Goal: Task Accomplishment & Management: Manage account settings

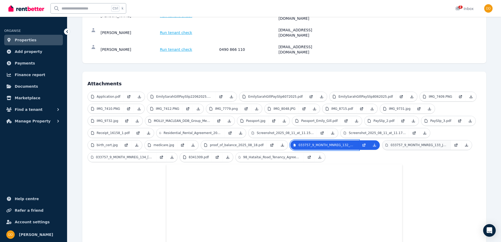
scroll to position [105, 0]
click at [257, 131] on p "Screenshot_2025_08_11_at_11.15.35 am.png" at bounding box center [285, 133] width 57 height 4
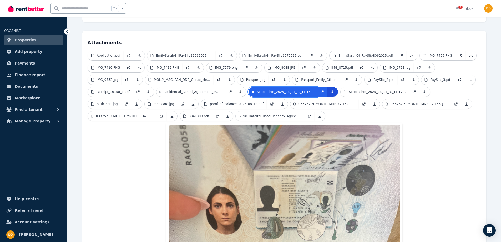
scroll to position [132, 0]
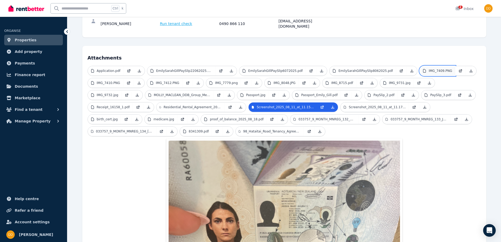
click at [429, 69] on p "IMG_7409.PNG" at bounding box center [440, 71] width 23 height 4
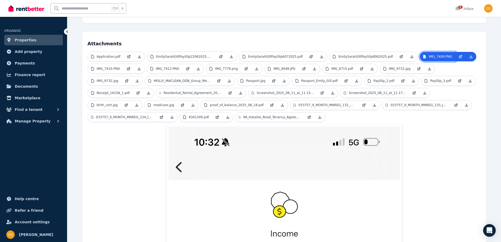
scroll to position [72, 0]
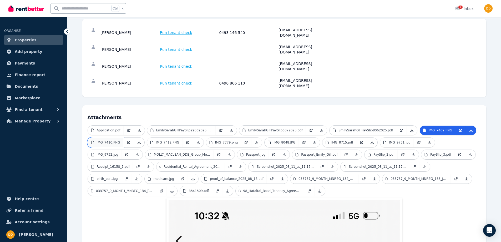
click at [113, 140] on p "IMG_7410.PNG" at bounding box center [108, 142] width 23 height 4
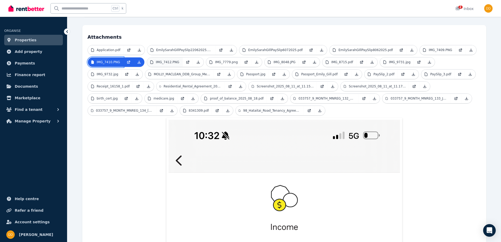
scroll to position [151, 0]
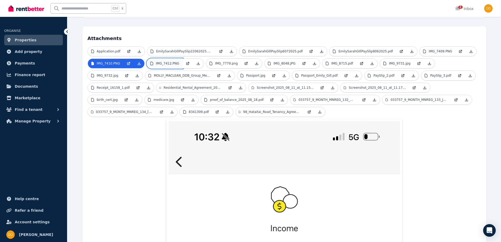
click at [168, 61] on p "IMG_7412.PNG" at bounding box center [167, 63] width 23 height 4
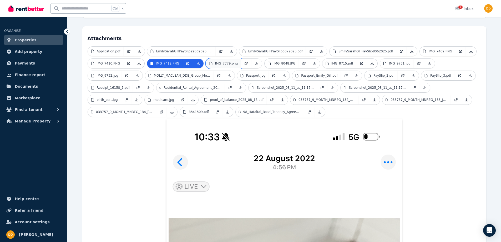
click at [225, 61] on p "IMG_7779.png" at bounding box center [226, 63] width 23 height 4
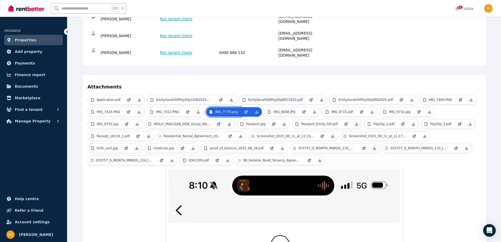
scroll to position [98, 0]
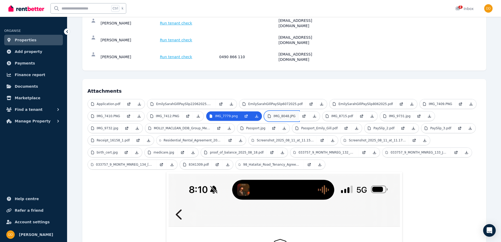
click at [278, 114] on p "IMG_8048.JPG" at bounding box center [285, 116] width 22 height 4
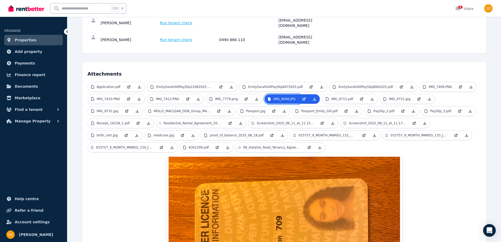
scroll to position [116, 0]
click at [389, 97] on p "IMG_9731.jpg" at bounding box center [400, 99] width 22 height 4
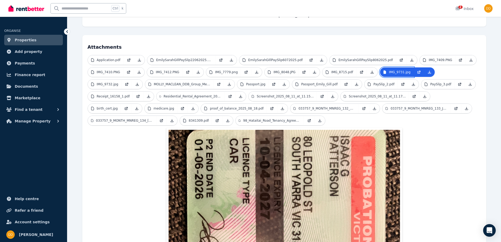
scroll to position [142, 0]
click at [118, 82] on p "IMG_9732.jpg" at bounding box center [108, 84] width 22 height 4
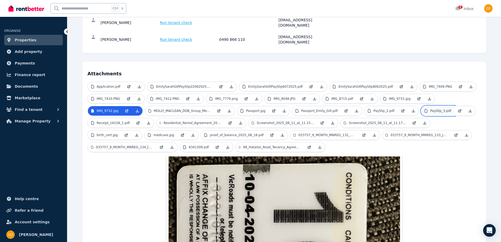
click at [430, 109] on p "PaySlip_3.pdf" at bounding box center [440, 111] width 21 height 4
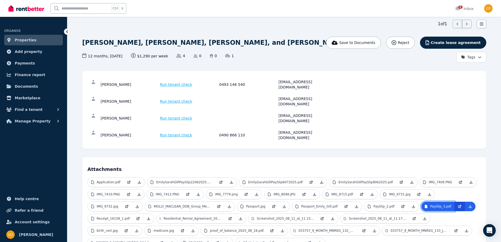
scroll to position [26, 0]
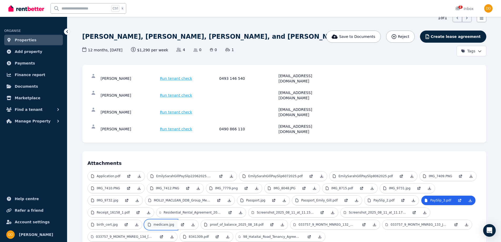
click at [174, 222] on p "medicare.jpg" at bounding box center [164, 224] width 21 height 4
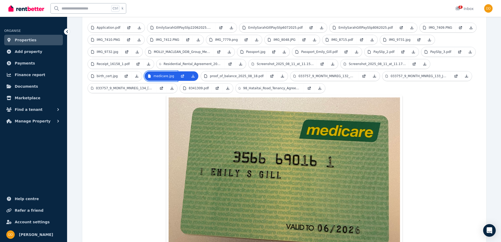
scroll to position [184, 0]
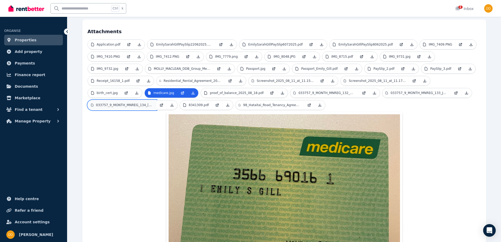
click at [156, 100] on link "033757_9_MONTH_MNREG_134_Jul_2025.pdf" at bounding box center [122, 104] width 68 height 9
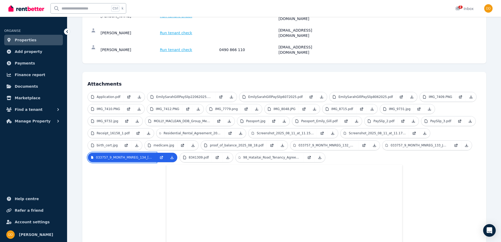
scroll to position [65, 0]
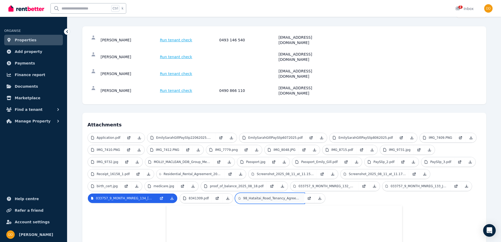
click at [243, 196] on p "98_Hataitai_Road_Tenancy_Agreement_Kassim_et_al.pdf" at bounding box center [272, 198] width 58 height 4
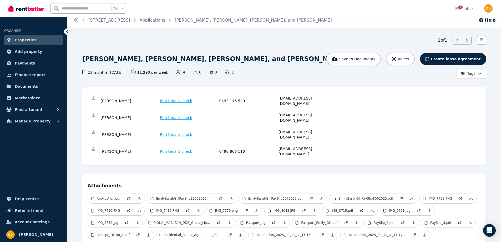
scroll to position [0, 0]
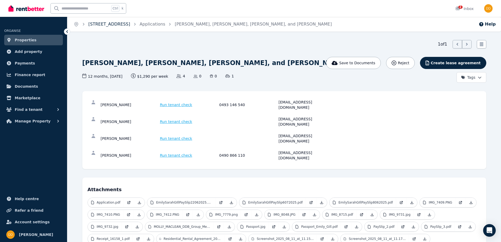
click at [96, 23] on link "[STREET_ADDRESS]" at bounding box center [109, 24] width 42 height 5
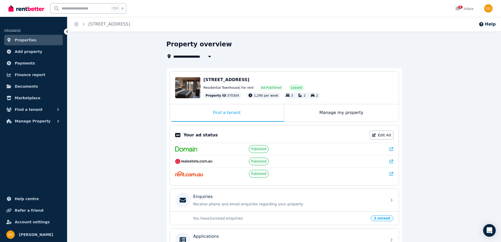
scroll to position [79, 0]
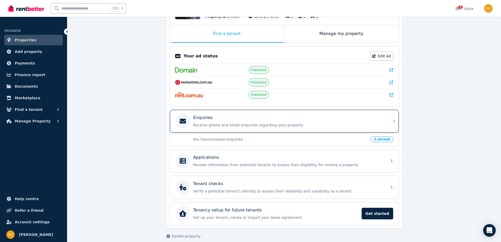
click at [209, 123] on p "Receive phone and email enquiries regarding your property" at bounding box center [288, 124] width 190 height 5
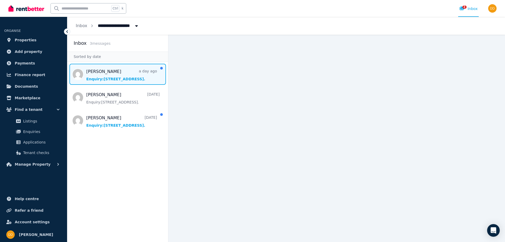
click at [102, 72] on span "Message list" at bounding box center [117, 74] width 101 height 21
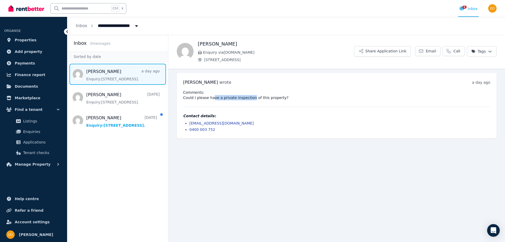
drag, startPoint x: 226, startPoint y: 97, endPoint x: 248, endPoint y: 97, distance: 21.6
click at [247, 97] on pre "Comments: Could I please have a private inspection of this property?" at bounding box center [336, 95] width 307 height 11
drag, startPoint x: 266, startPoint y: 99, endPoint x: 229, endPoint y: 95, distance: 37.0
click at [230, 95] on pre "Comments: Could I please have a private inspection of this property?" at bounding box center [336, 95] width 307 height 11
drag, startPoint x: 213, startPoint y: 96, endPoint x: 233, endPoint y: 98, distance: 19.9
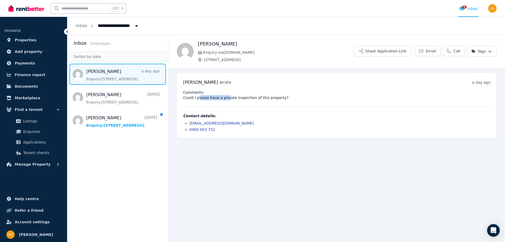
click at [230, 98] on pre "Comments: Could I please have a private inspection of this property?" at bounding box center [336, 95] width 307 height 11
drag, startPoint x: 233, startPoint y: 98, endPoint x: 255, endPoint y: 98, distance: 21.8
click at [236, 98] on pre "Comments: Could I please have a private inspection of this property?" at bounding box center [336, 95] width 307 height 11
drag, startPoint x: 255, startPoint y: 98, endPoint x: 221, endPoint y: 94, distance: 33.9
click at [221, 94] on pre "Comments: Could I please have a private inspection of this property?" at bounding box center [336, 95] width 307 height 11
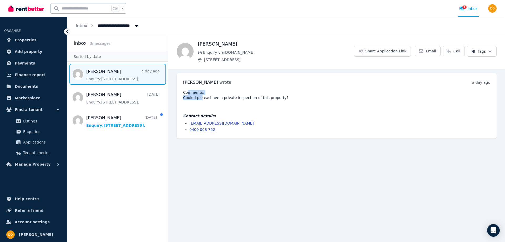
drag, startPoint x: 188, startPoint y: 93, endPoint x: 203, endPoint y: 98, distance: 15.1
click at [202, 97] on pre "Comments: Could I please have a private inspection of this property?" at bounding box center [336, 95] width 307 height 11
click at [203, 98] on pre "Comments: Could I please have a private inspection of this property?" at bounding box center [336, 95] width 307 height 11
click at [431, 51] on span "Email" at bounding box center [431, 50] width 10 height 5
drag, startPoint x: 256, startPoint y: 121, endPoint x: 188, endPoint y: 123, distance: 68.1
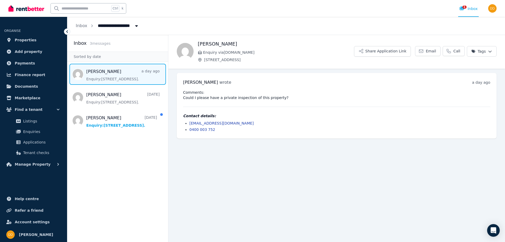
click at [188, 123] on ul "psr2sjgtpb@privaterelay.appleid.com 0400 003 752" at bounding box center [336, 126] width 307 height 12
click at [255, 162] on main "Back Raphael McQueenie Enquiry via Domain.com.au 122 Rose St, Fitzroy Share App…" at bounding box center [336, 138] width 337 height 207
click at [489, 51] on html "**********" at bounding box center [252, 121] width 505 height 242
click at [404, 162] on html "**********" at bounding box center [252, 121] width 505 height 242
click at [430, 51] on span "Email" at bounding box center [431, 50] width 10 height 5
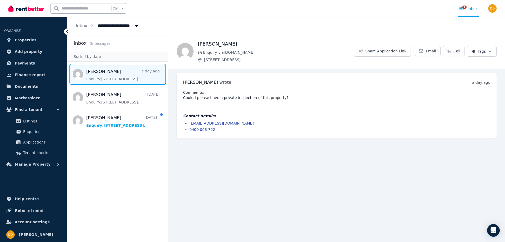
drag, startPoint x: 258, startPoint y: 123, endPoint x: 195, endPoint y: 125, distance: 63.2
click at [195, 125] on li "psr2sjgtpb@privaterelay.appleid.com" at bounding box center [339, 122] width 301 height 5
drag, startPoint x: 240, startPoint y: 145, endPoint x: 248, endPoint y: 130, distance: 16.1
click at [241, 144] on main "Back Raphael McQueenie Enquiry via Domain.com.au 122 Rose St, Fitzroy Share App…" at bounding box center [336, 138] width 337 height 207
drag, startPoint x: 255, startPoint y: 122, endPoint x: 189, endPoint y: 124, distance: 65.3
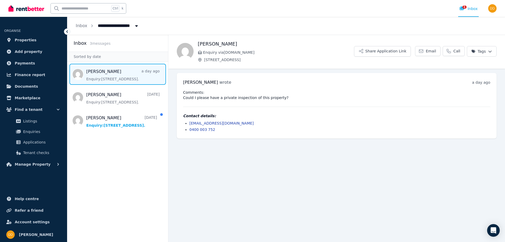
click at [189, 124] on li "psr2sjgtpb@privaterelay.appleid.com" at bounding box center [339, 122] width 301 height 5
copy link "psr2sjgtpb@privaterelay.appleid.com"
click at [225, 185] on main "Back Raphael McQueenie Enquiry via Domain.com.au 122 Rose St, Fitzroy Share App…" at bounding box center [336, 138] width 337 height 207
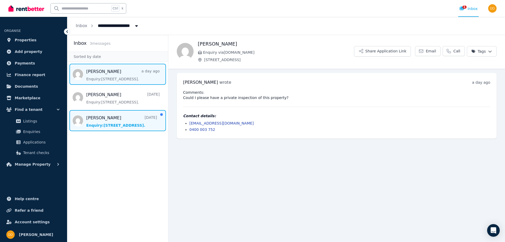
click at [104, 119] on span "Message list" at bounding box center [117, 120] width 101 height 21
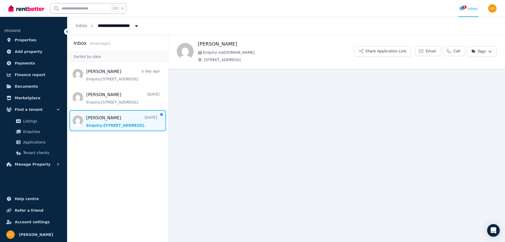
click at [105, 120] on span "Message list" at bounding box center [117, 120] width 101 height 21
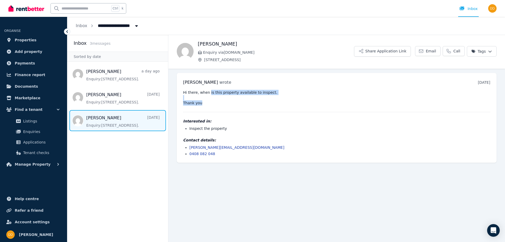
drag, startPoint x: 209, startPoint y: 91, endPoint x: 199, endPoint y: 101, distance: 14.9
click at [211, 100] on pre "Hi there, when is this property available to inspect. Thank you" at bounding box center [336, 98] width 307 height 16
click at [199, 101] on pre "Hi there, when is this property available to inspect. Thank you" at bounding box center [336, 98] width 307 height 16
drag, startPoint x: 205, startPoint y: 103, endPoint x: 196, endPoint y: 95, distance: 12.1
click at [197, 95] on pre "Hi there, when is this property available to inspect. Thank you" at bounding box center [336, 98] width 307 height 16
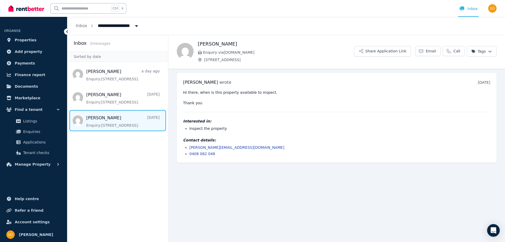
drag, startPoint x: 191, startPoint y: 92, endPoint x: 186, endPoint y: 90, distance: 5.2
click at [190, 92] on pre "Hi there, when is this property available to inspect. Thank you" at bounding box center [336, 98] width 307 height 16
drag, startPoint x: 186, startPoint y: 90, endPoint x: 192, endPoint y: 99, distance: 10.7
click at [191, 99] on pre "Hi there, when is this property available to inspect. Thank you" at bounding box center [336, 98] width 307 height 16
click at [195, 102] on pre "Hi there, when is this property available to inspect. Thank you" at bounding box center [336, 98] width 307 height 16
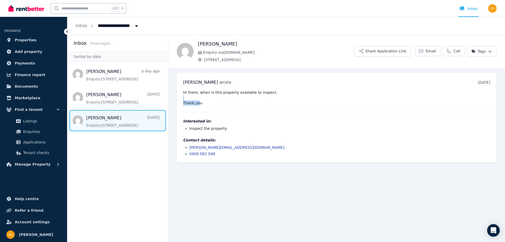
drag, startPoint x: 197, startPoint y: 104, endPoint x: 190, endPoint y: 96, distance: 10.1
click at [191, 96] on pre "Hi there, when is this property available to inspect. Thank you" at bounding box center [336, 98] width 307 height 16
click at [27, 120] on span "Listings" at bounding box center [41, 121] width 36 height 6
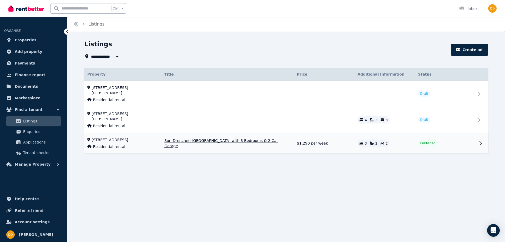
click at [476, 133] on td at bounding box center [482, 143] width 13 height 21
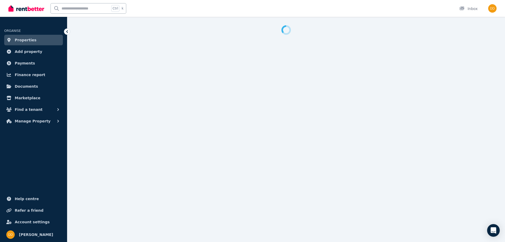
select select "***"
select select "**********"
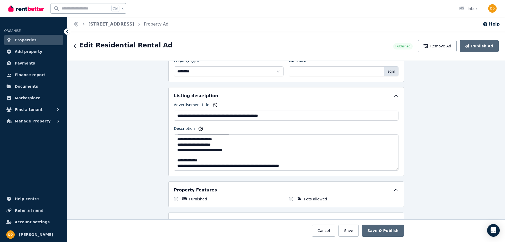
scroll to position [316, 0]
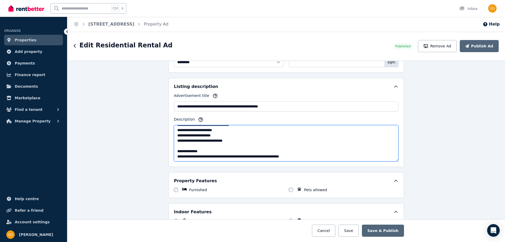
click at [301, 155] on textarea "Description" at bounding box center [286, 143] width 225 height 36
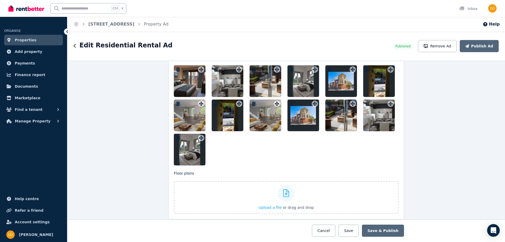
scroll to position [710, 0]
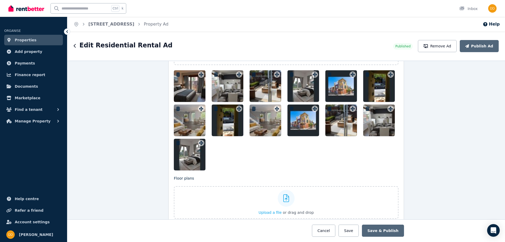
click at [378, 79] on div at bounding box center [379, 86] width 32 height 32
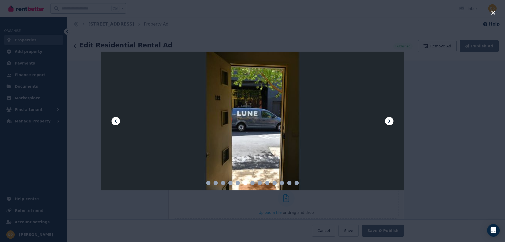
click at [441, 132] on div at bounding box center [252, 121] width 505 height 242
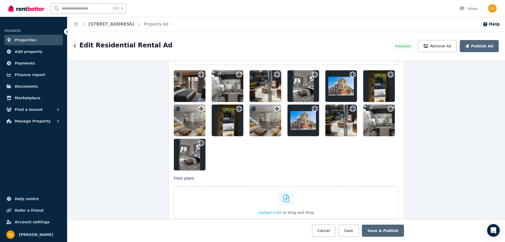
click at [380, 115] on div at bounding box center [379, 120] width 32 height 32
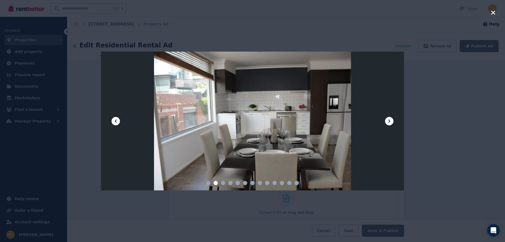
click at [440, 113] on div at bounding box center [252, 121] width 505 height 242
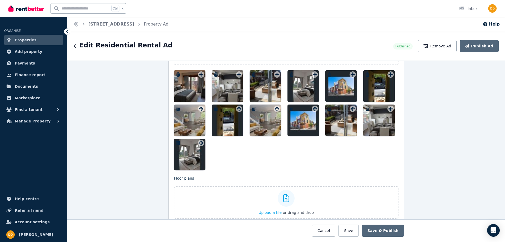
click at [385, 85] on div at bounding box center [379, 86] width 32 height 32
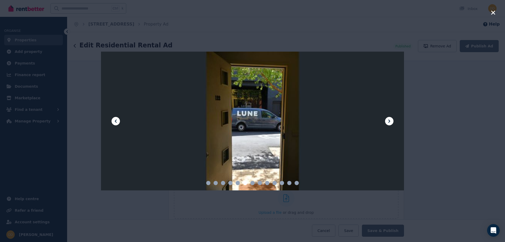
click at [449, 111] on div at bounding box center [252, 121] width 505 height 242
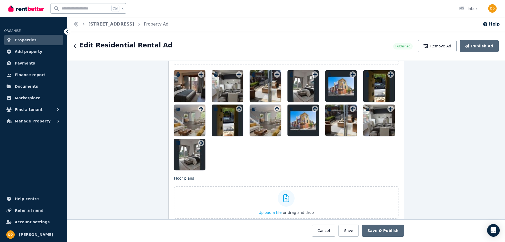
drag, startPoint x: 369, startPoint y: 85, endPoint x: 374, endPoint y: 79, distance: 7.6
click at [374, 79] on div at bounding box center [379, 86] width 32 height 32
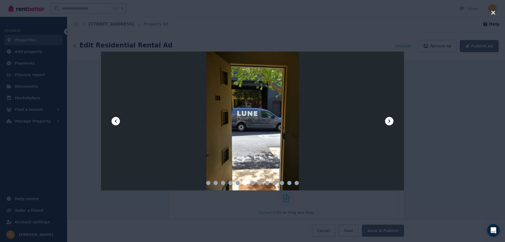
click at [431, 113] on div at bounding box center [252, 121] width 505 height 242
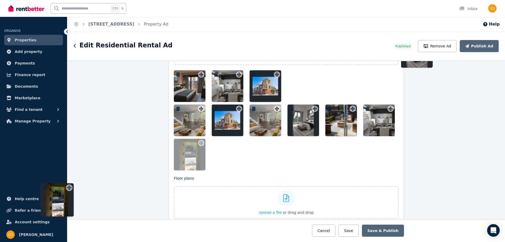
drag, startPoint x: 388, startPoint y: 72, endPoint x: 221, endPoint y: 140, distance: 180.2
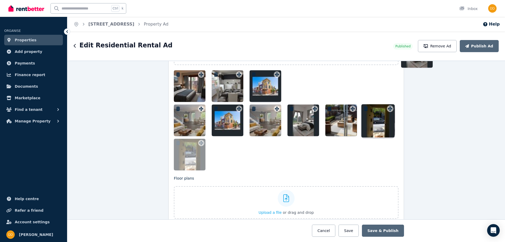
click at [221, 140] on div at bounding box center [286, 120] width 225 height 100
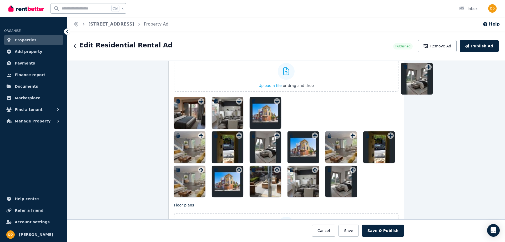
scroll to position [684, 0]
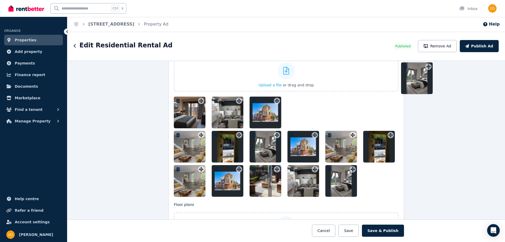
drag, startPoint x: 425, startPoint y: 75, endPoint x: 450, endPoint y: 102, distance: 36.5
click at [450, 102] on div "**********" at bounding box center [286, 151] width 438 height 181
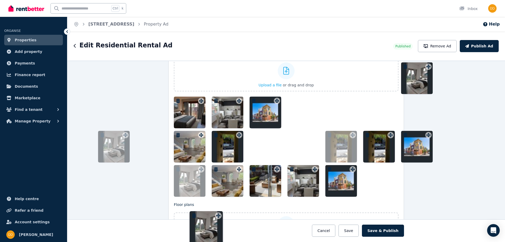
drag, startPoint x: 426, startPoint y: 69, endPoint x: 295, endPoint y: 109, distance: 136.6
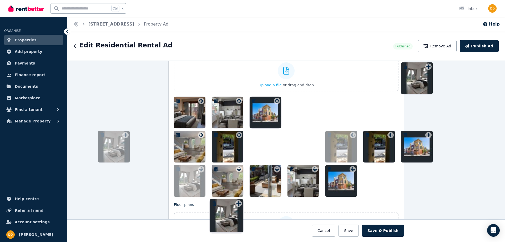
click at [295, 109] on div at bounding box center [286, 147] width 225 height 100
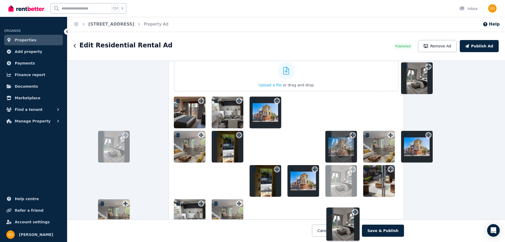
drag, startPoint x: 123, startPoint y: 134, endPoint x: 233, endPoint y: 138, distance: 109.5
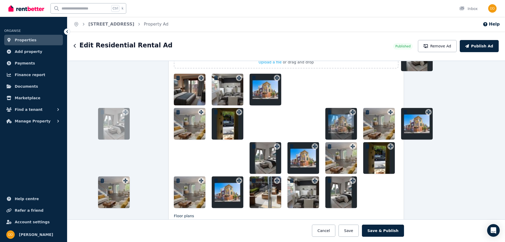
scroll to position [737, 0]
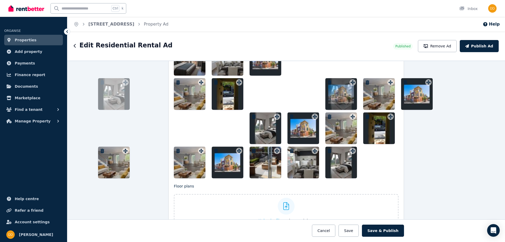
drag, startPoint x: 267, startPoint y: 130, endPoint x: 227, endPoint y: 123, distance: 41.2
click at [227, 123] on div at bounding box center [286, 111] width 225 height 134
drag, startPoint x: 222, startPoint y: 116, endPoint x: 248, endPoint y: 133, distance: 30.6
click at [223, 117] on div at bounding box center [286, 111] width 225 height 134
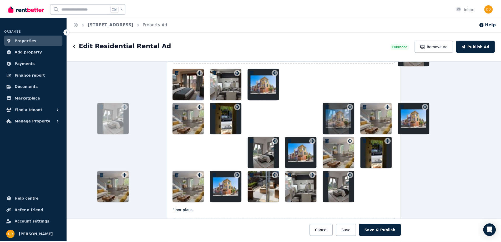
scroll to position [710, 0]
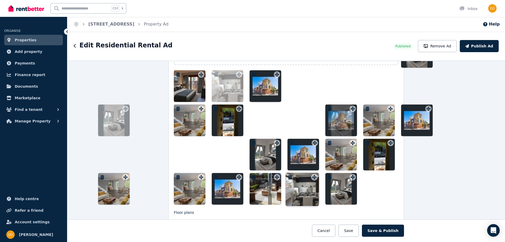
click at [314, 177] on div "Photos Upload a file or drag and drop To pick up a draggable item, press the sp…" at bounding box center [286, 113] width 225 height 183
drag, startPoint x: 315, startPoint y: 176, endPoint x: 316, endPoint y: 171, distance: 5.2
click at [316, 171] on div at bounding box center [286, 137] width 225 height 134
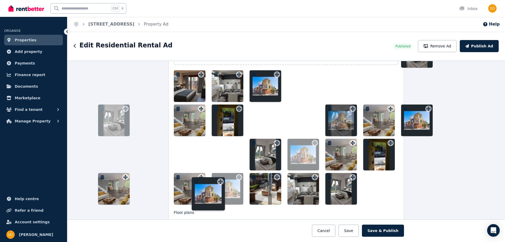
drag, startPoint x: 313, startPoint y: 143, endPoint x: 282, endPoint y: 143, distance: 30.5
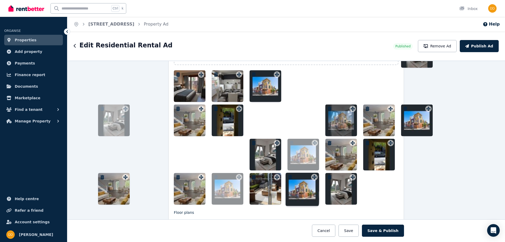
click at [282, 143] on div at bounding box center [286, 137] width 225 height 134
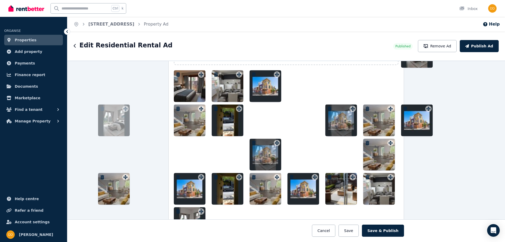
drag, startPoint x: 275, startPoint y: 142, endPoint x: 452, endPoint y: 156, distance: 177.6
click at [452, 156] on div "**********" at bounding box center [286, 151] width 438 height 181
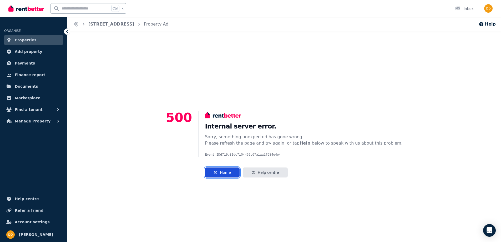
click at [233, 171] on link "Home" at bounding box center [222, 172] width 34 height 10
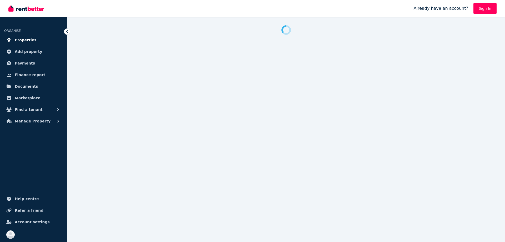
click at [23, 41] on span "Properties" at bounding box center [26, 40] width 22 height 6
click at [25, 39] on span "Properties" at bounding box center [26, 40] width 22 height 6
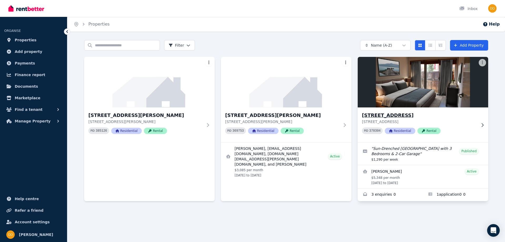
click at [393, 115] on h3 "[STREET_ADDRESS]" at bounding box center [419, 115] width 115 height 7
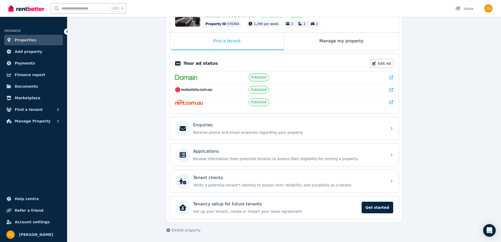
scroll to position [72, 0]
click at [380, 63] on link "Edit Ad" at bounding box center [382, 63] width 24 height 9
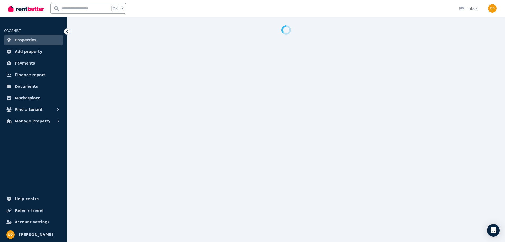
select select "***"
select select "**********"
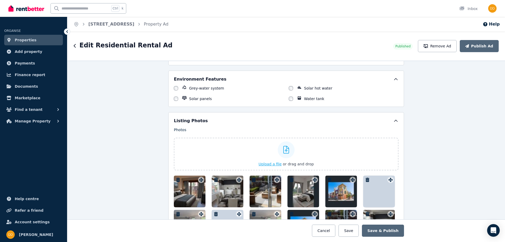
scroll to position [684, 0]
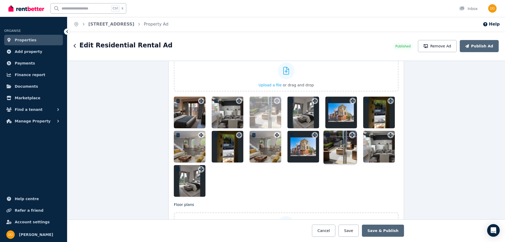
click at [274, 101] on icon at bounding box center [276, 101] width 5 height 4
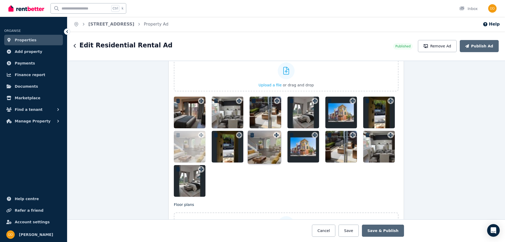
click at [275, 135] on div "Photos Upload a file or drag and drop To pick up a draggable item, press the sp…" at bounding box center [286, 122] width 225 height 148
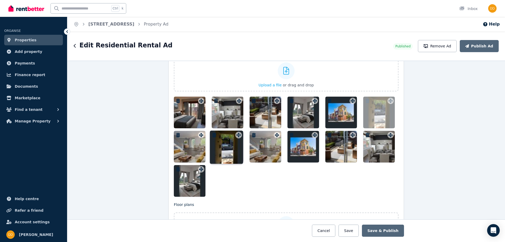
click at [236, 134] on icon at bounding box center [238, 135] width 5 height 4
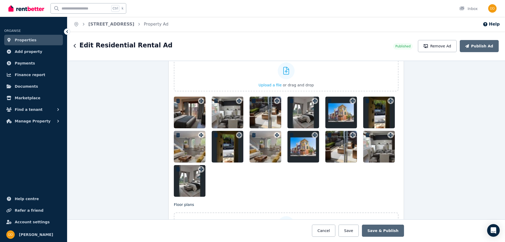
click at [366, 100] on icon "button" at bounding box center [368, 101] width 4 height 4
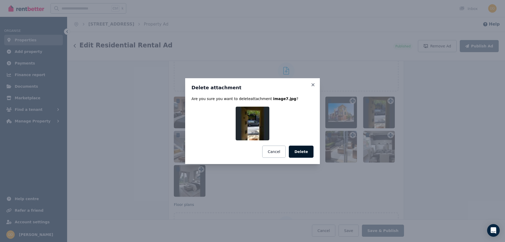
click at [305, 150] on button "Delete" at bounding box center [301, 151] width 25 height 12
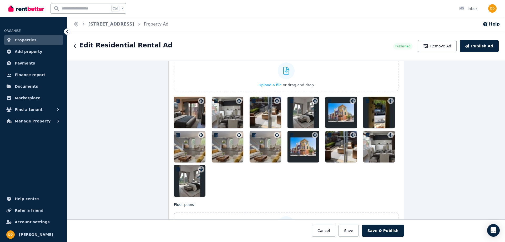
click at [366, 134] on icon "button" at bounding box center [368, 135] width 4 height 4
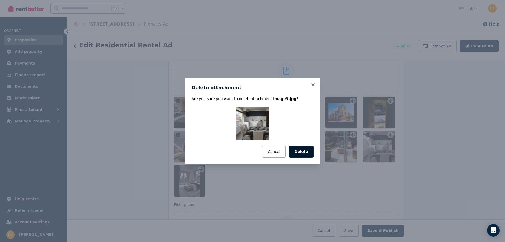
click at [304, 151] on button "Delete" at bounding box center [301, 151] width 25 height 12
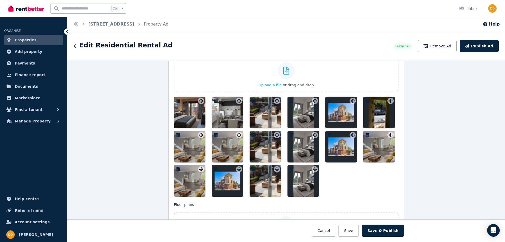
click at [236, 168] on icon at bounding box center [238, 169] width 5 height 4
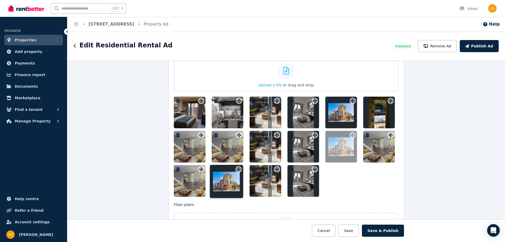
click at [239, 171] on div "Photos Upload a file or drag and drop To pick up a draggable item, press the sp…" at bounding box center [286, 122] width 225 height 148
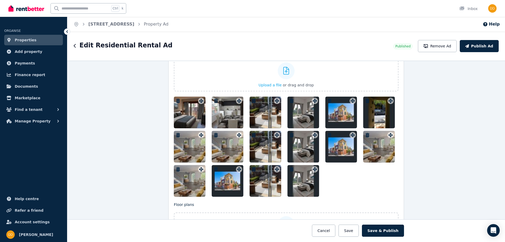
click at [214, 169] on icon "button" at bounding box center [216, 169] width 4 height 4
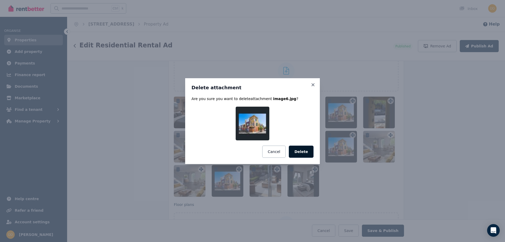
click at [297, 149] on button "Delete" at bounding box center [301, 151] width 25 height 12
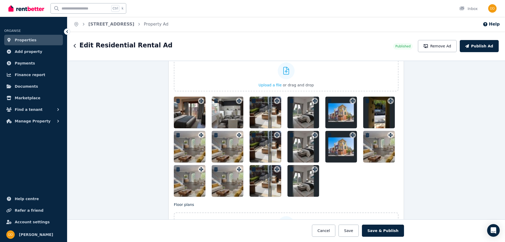
click at [253, 168] on icon "button" at bounding box center [254, 169] width 4 height 4
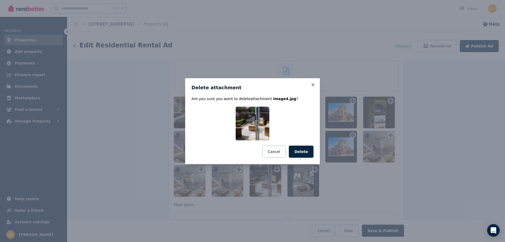
click at [304, 153] on button "Delete" at bounding box center [301, 151] width 25 height 12
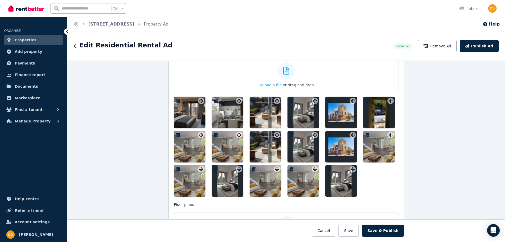
click at [214, 168] on icon "button" at bounding box center [216, 169] width 4 height 4
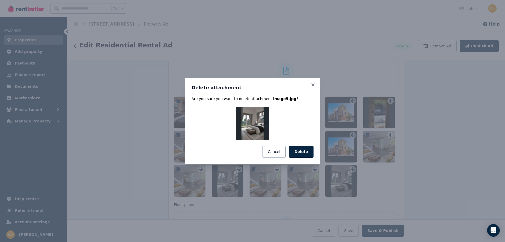
drag, startPoint x: 286, startPoint y: 152, endPoint x: 280, endPoint y: 152, distance: 5.8
click at [283, 152] on button "Cancel" at bounding box center [273, 151] width 23 height 12
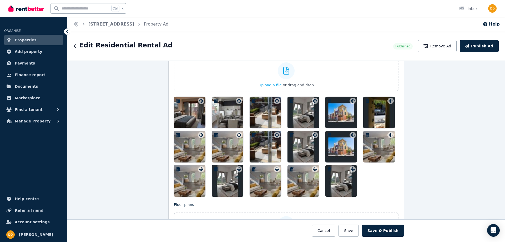
click at [214, 168] on icon "button" at bounding box center [216, 169] width 4 height 4
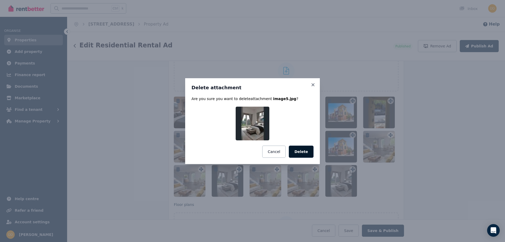
click at [298, 151] on button "Delete" at bounding box center [301, 151] width 25 height 12
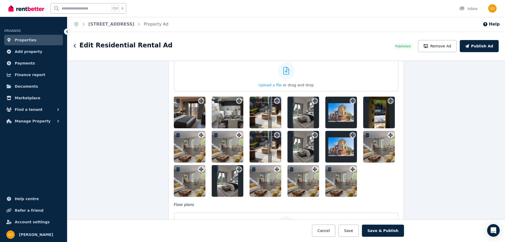
click at [289, 168] on icon "button" at bounding box center [291, 169] width 5 height 4
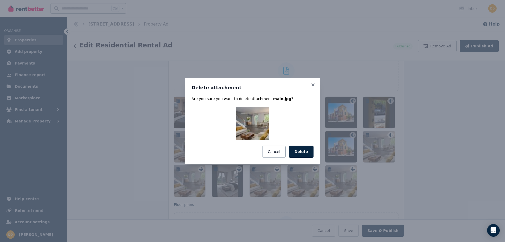
click at [310, 152] on button "Delete" at bounding box center [301, 151] width 25 height 12
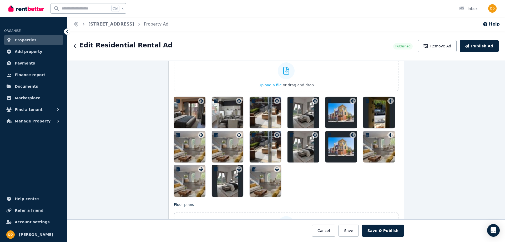
click at [252, 169] on icon "button" at bounding box center [254, 169] width 4 height 4
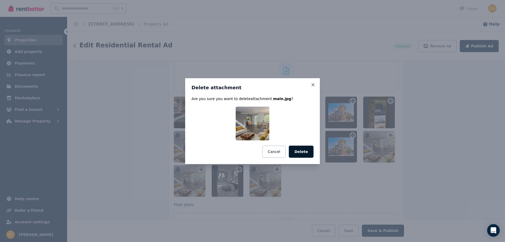
click at [297, 152] on button "Delete" at bounding box center [301, 151] width 25 height 12
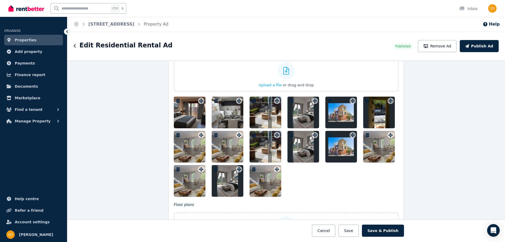
drag, startPoint x: 376, startPoint y: 149, endPoint x: 374, endPoint y: 146, distance: 3.1
click at [373, 148] on div at bounding box center [379, 147] width 32 height 32
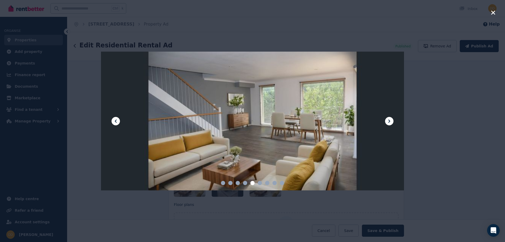
click at [451, 124] on div at bounding box center [252, 121] width 505 height 242
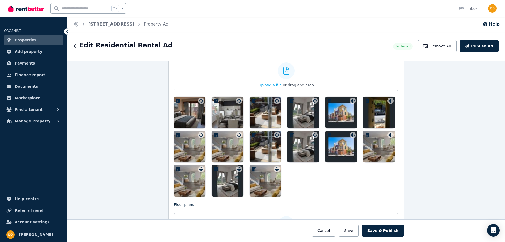
drag, startPoint x: 388, startPoint y: 134, endPoint x: 371, endPoint y: 134, distance: 16.9
click at [370, 134] on div at bounding box center [379, 147] width 32 height 32
click at [389, 135] on icon at bounding box center [391, 135] width 4 height 4
drag, startPoint x: 389, startPoint y: 134, endPoint x: 236, endPoint y: 104, distance: 156.2
click at [236, 104] on div at bounding box center [286, 147] width 225 height 100
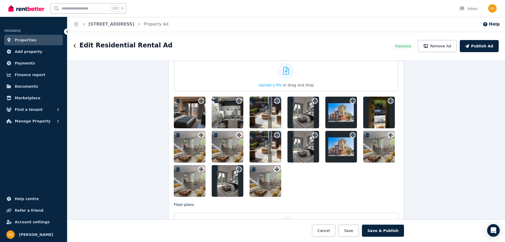
click at [328, 133] on icon "button" at bounding box center [330, 135] width 4 height 4
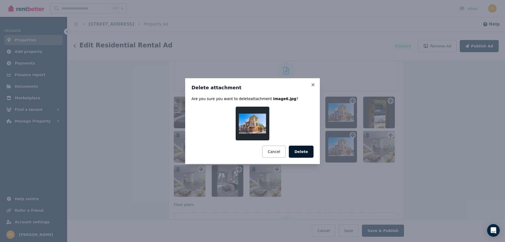
click at [305, 147] on button "Delete" at bounding box center [301, 151] width 25 height 12
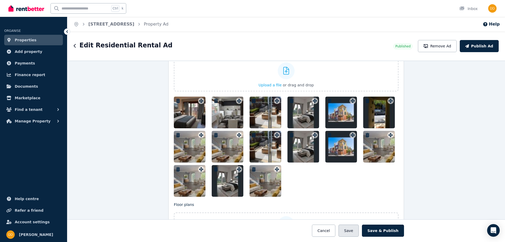
click at [349, 228] on button "Save" at bounding box center [349, 230] width 20 height 12
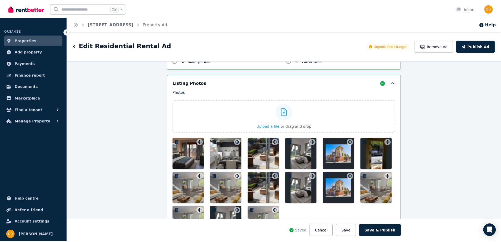
scroll to position [725, 0]
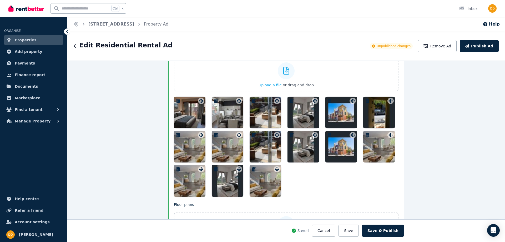
click at [252, 168] on icon "button" at bounding box center [254, 169] width 4 height 4
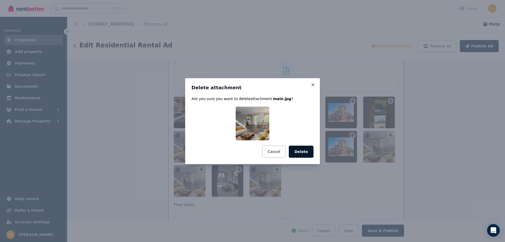
click at [299, 153] on button "Delete" at bounding box center [301, 151] width 25 height 12
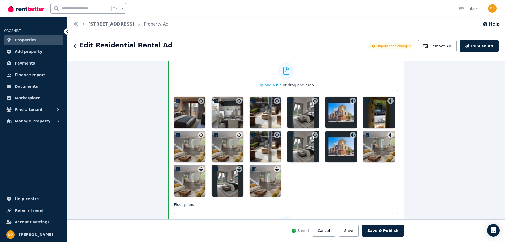
click at [214, 169] on icon "button" at bounding box center [216, 169] width 4 height 4
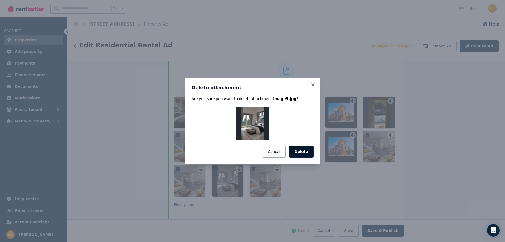
click at [297, 152] on button "Delete" at bounding box center [301, 151] width 25 height 12
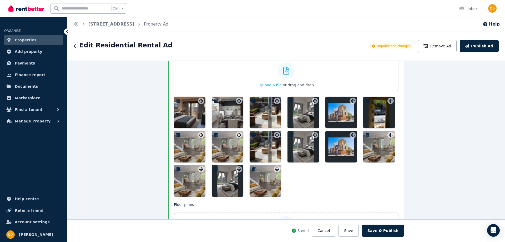
click at [176, 169] on icon "button" at bounding box center [178, 169] width 4 height 4
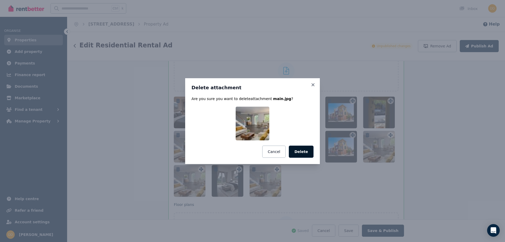
click at [300, 151] on button "Delete" at bounding box center [301, 151] width 25 height 12
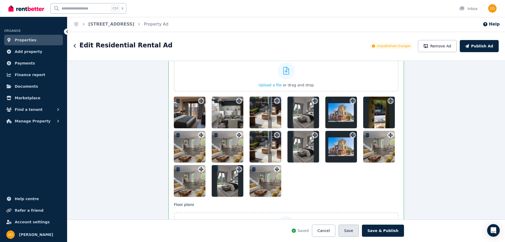
click at [354, 229] on button "Save" at bounding box center [349, 230] width 20 height 12
click at [351, 231] on button "Save" at bounding box center [349, 230] width 20 height 12
click at [358, 231] on button "Save" at bounding box center [349, 230] width 20 height 12
click at [382, 231] on button "Save & Publish" at bounding box center [383, 230] width 42 height 12
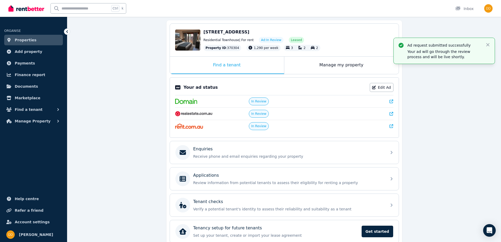
scroll to position [19, 0]
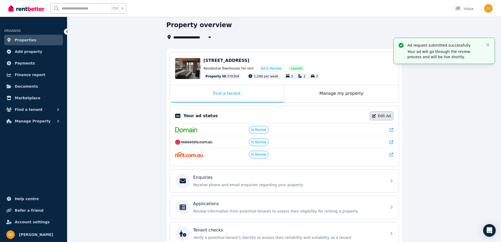
click at [382, 115] on link "Edit Ad" at bounding box center [382, 115] width 24 height 9
select select "***"
select select "**********"
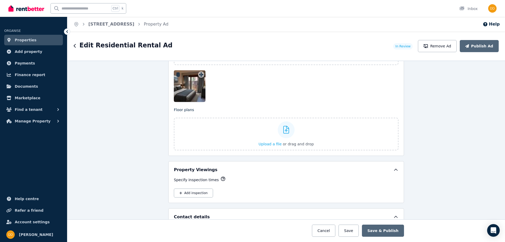
scroll to position [658, 0]
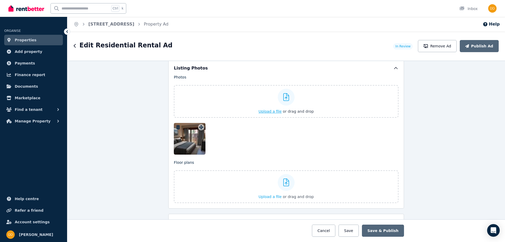
click at [269, 110] on span "Upload a file" at bounding box center [270, 111] width 23 height 4
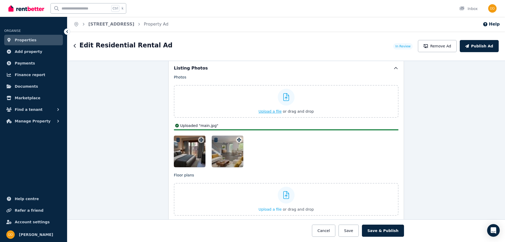
click at [270, 111] on span "Upload a file" at bounding box center [270, 111] width 23 height 4
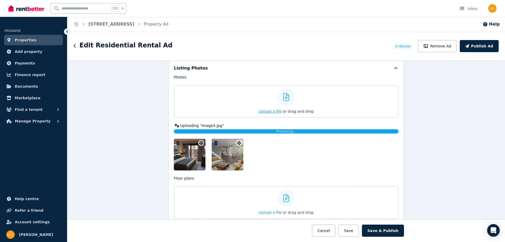
click at [273, 110] on span "Upload a file" at bounding box center [270, 111] width 23 height 4
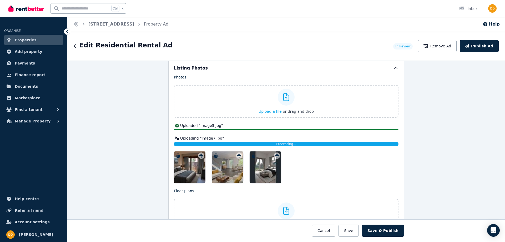
click at [268, 110] on span "Upload a file" at bounding box center [270, 111] width 23 height 4
click at [263, 109] on span "Upload a file" at bounding box center [270, 111] width 23 height 4
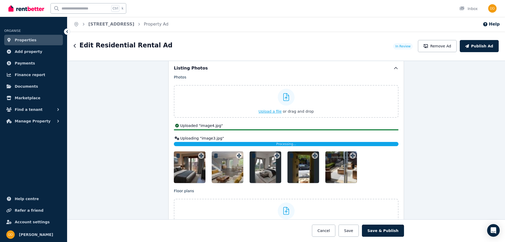
click at [269, 112] on span "Upload a file" at bounding box center [270, 111] width 23 height 4
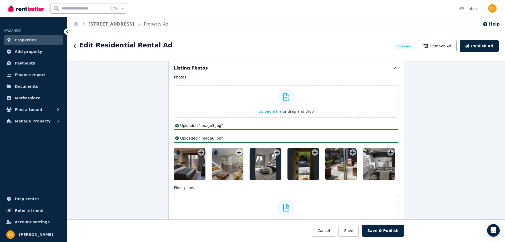
click at [272, 110] on span "Upload a file" at bounding box center [270, 111] width 23 height 4
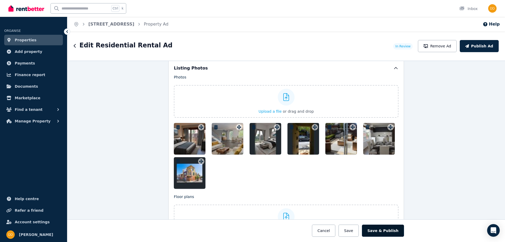
click at [378, 229] on button "Save & Publish" at bounding box center [383, 230] width 42 height 12
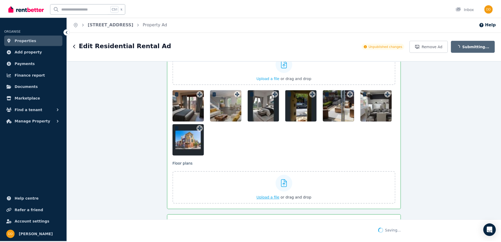
scroll to position [778, 0]
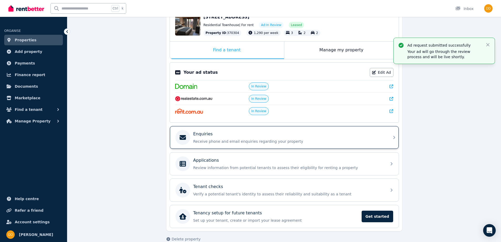
scroll to position [72, 0]
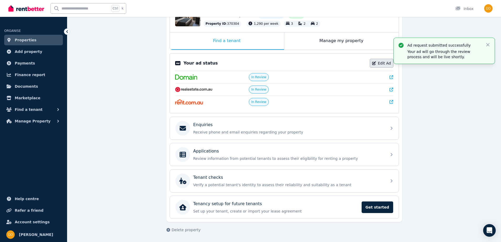
click at [386, 62] on link "Edit Ad" at bounding box center [382, 63] width 24 height 9
select select "***"
select select "**********"
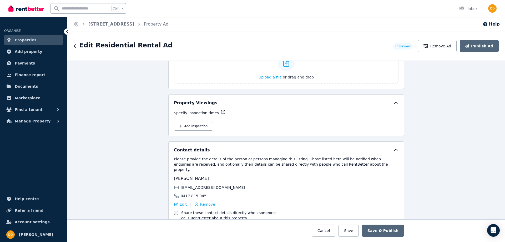
scroll to position [815, 0]
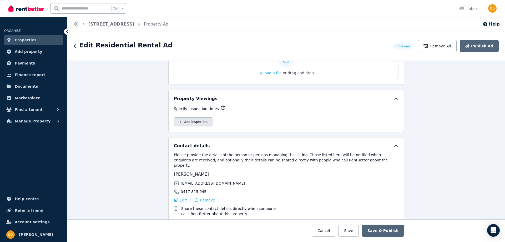
click at [188, 122] on button "Add inspection" at bounding box center [193, 121] width 39 height 9
select select "**"
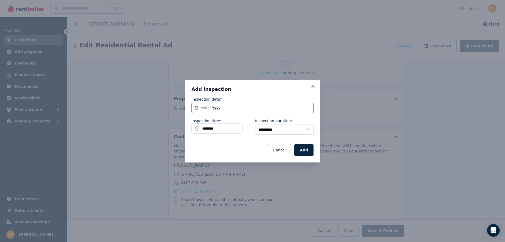
click at [217, 108] on input "**********" at bounding box center [253, 108] width 122 height 10
drag, startPoint x: 218, startPoint y: 108, endPoint x: 223, endPoint y: 108, distance: 5.5
click at [218, 108] on input "**********" at bounding box center [253, 108] width 122 height 10
click at [228, 108] on input "**********" at bounding box center [253, 108] width 122 height 10
click at [221, 111] on input "**********" at bounding box center [253, 108] width 122 height 10
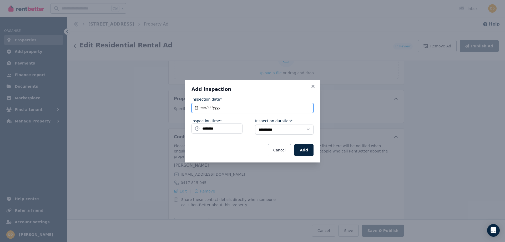
click at [209, 108] on input "**********" at bounding box center [253, 108] width 122 height 10
click at [202, 108] on input "**********" at bounding box center [253, 108] width 122 height 10
click at [196, 108] on input "**********" at bounding box center [253, 108] width 122 height 10
type input "**********"
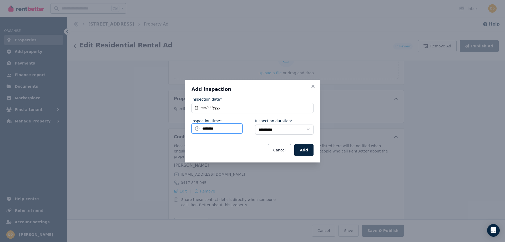
click at [215, 128] on input "********" at bounding box center [217, 128] width 51 height 10
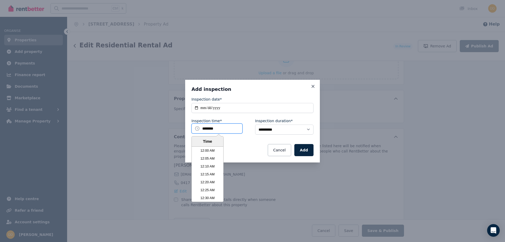
scroll to position [971, 0]
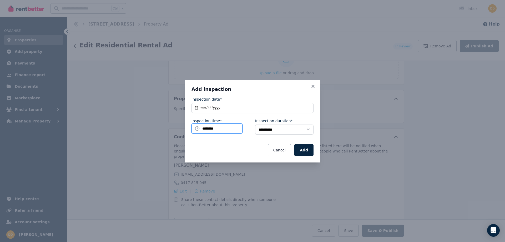
drag, startPoint x: 211, startPoint y: 128, endPoint x: 184, endPoint y: 127, distance: 27.1
click at [184, 127] on div "**********" at bounding box center [252, 121] width 505 height 242
drag, startPoint x: 217, startPoint y: 132, endPoint x: 211, endPoint y: 131, distance: 6.1
click at [216, 132] on input "********" at bounding box center [217, 128] width 51 height 10
click at [209, 130] on input "********" at bounding box center [217, 128] width 51 height 10
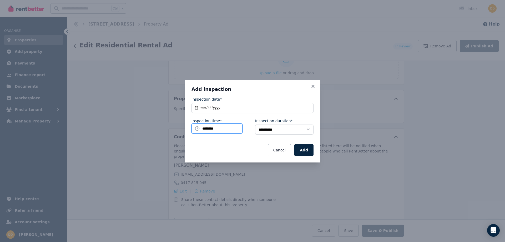
drag, startPoint x: 206, startPoint y: 129, endPoint x: 194, endPoint y: 128, distance: 11.6
click at [194, 128] on input "********" at bounding box center [217, 128] width 51 height 10
drag, startPoint x: 216, startPoint y: 127, endPoint x: 209, endPoint y: 127, distance: 6.6
click at [214, 127] on input "********" at bounding box center [217, 128] width 51 height 10
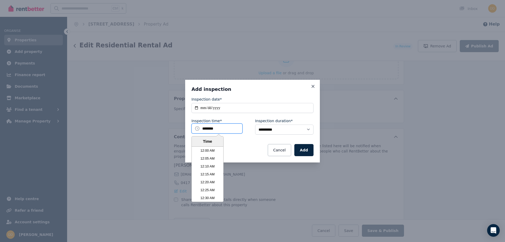
drag, startPoint x: 208, startPoint y: 128, endPoint x: 204, endPoint y: 128, distance: 3.7
click at [208, 128] on input "********" at bounding box center [217, 128] width 51 height 10
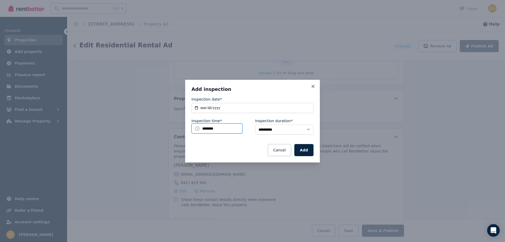
drag, startPoint x: 204, startPoint y: 128, endPoint x: 196, endPoint y: 129, distance: 8.4
click at [195, 128] on input "********" at bounding box center [217, 128] width 51 height 10
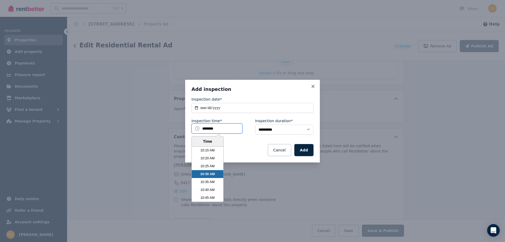
click at [211, 129] on input "********" at bounding box center [217, 128] width 51 height 10
click at [207, 183] on li "5:00 PM" at bounding box center [208, 184] width 32 height 8
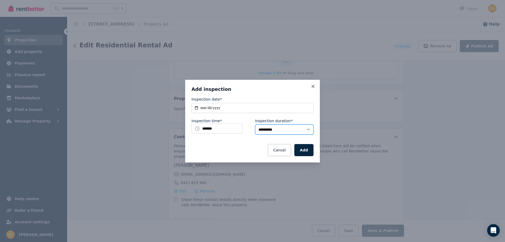
click at [270, 129] on select "**********" at bounding box center [284, 129] width 58 height 10
select select "**"
click at [255, 124] on select "**********" at bounding box center [284, 129] width 58 height 10
click at [304, 150] on button "Add" at bounding box center [303, 150] width 19 height 12
